Goal: Information Seeking & Learning: Learn about a topic

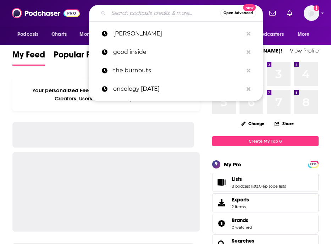
click at [133, 12] on input "Search podcasts, credits, & more..." at bounding box center [165, 12] width 112 height 11
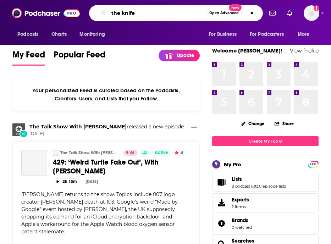
type input "the knife"
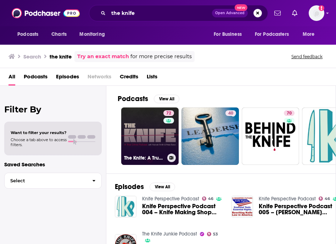
click at [153, 116] on link "72 The Knife: A True Crime Podcast" at bounding box center [149, 135] width 57 height 57
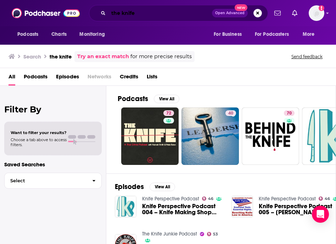
click at [128, 16] on input "the knife" at bounding box center [161, 12] width 104 height 11
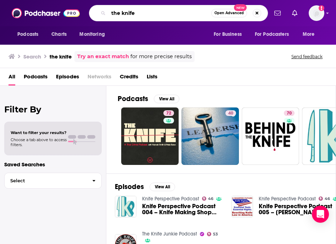
click at [128, 16] on input "the knife" at bounding box center [160, 12] width 103 height 11
paste input "Tech Stuff"
type input "Tech Stuff"
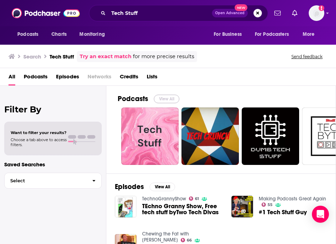
click at [162, 98] on button "View All" at bounding box center [167, 99] width 26 height 9
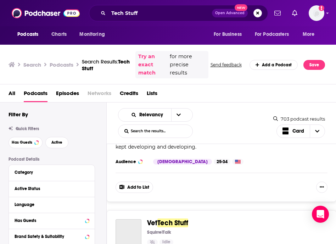
scroll to position [824, 0]
